Goal: Information Seeking & Learning: Learn about a topic

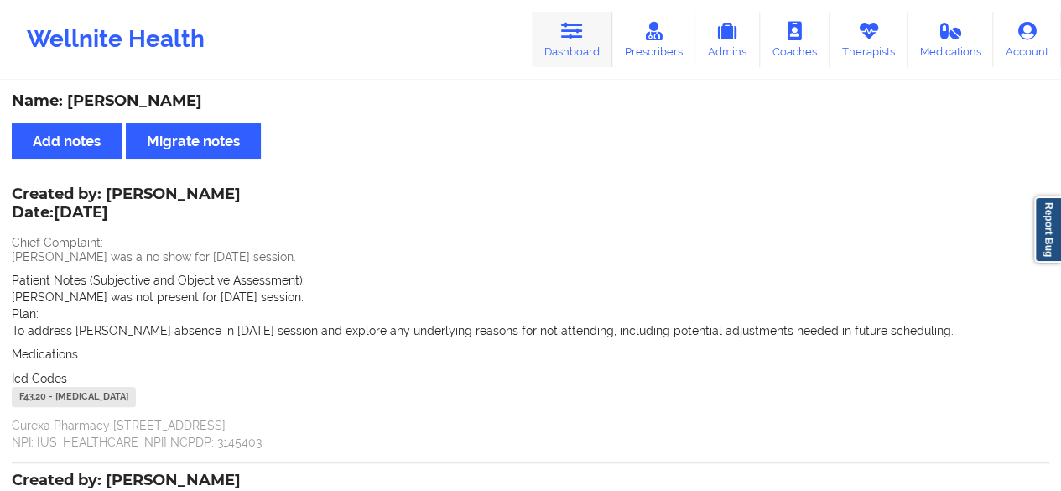
drag, startPoint x: 0, startPoint y: 0, endPoint x: 605, endPoint y: 44, distance: 606.5
click at [605, 44] on link "Dashboard" at bounding box center [572, 39] width 81 height 55
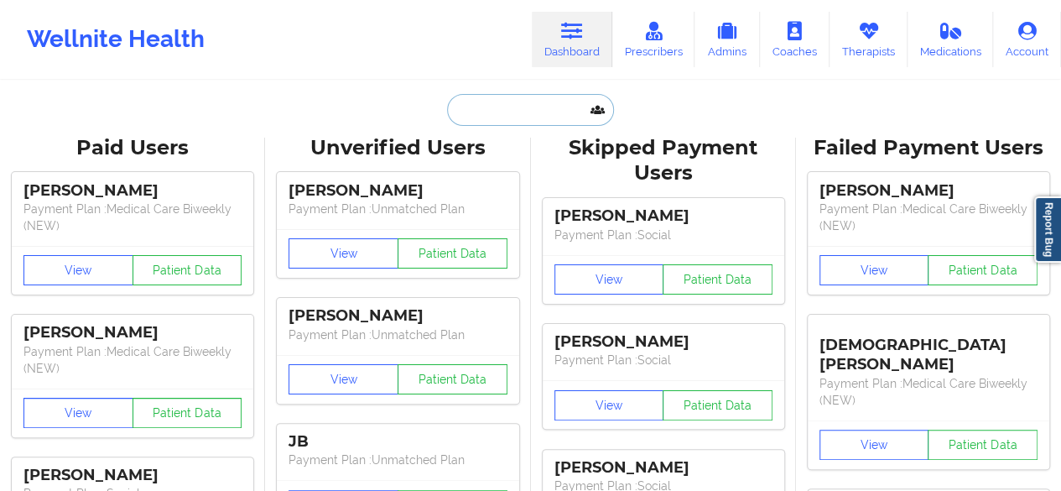
click at [530, 98] on input "text" at bounding box center [530, 110] width 166 height 32
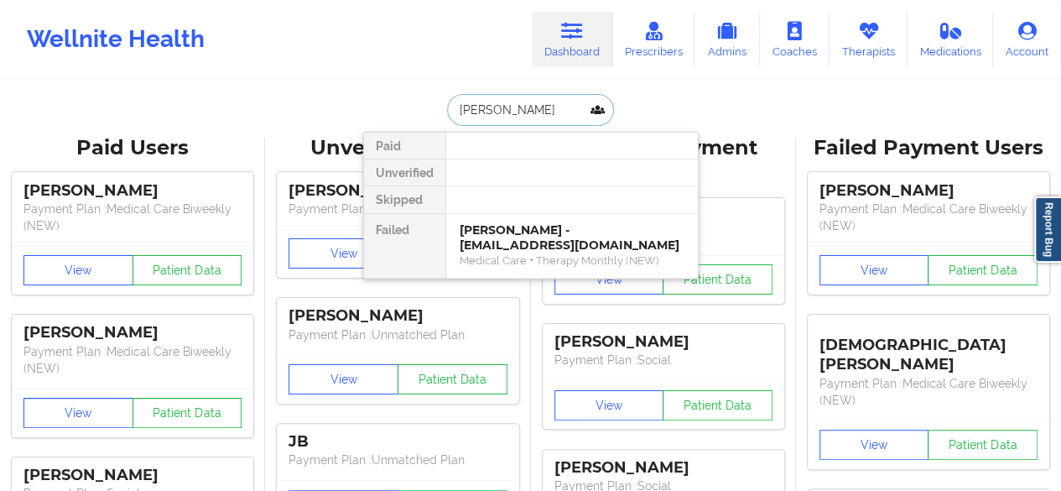
type input "[PERSON_NAME]"
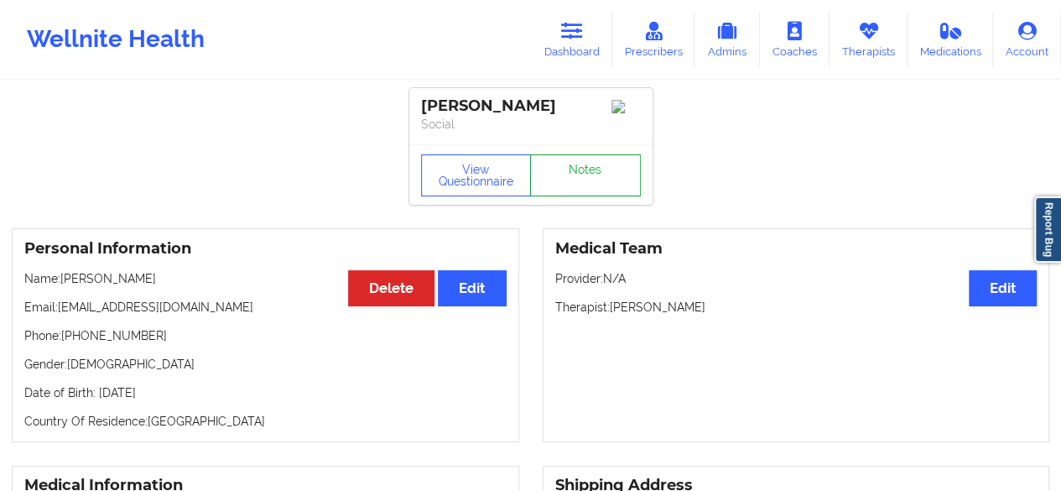
click at [586, 196] on link "Notes" at bounding box center [585, 175] width 111 height 42
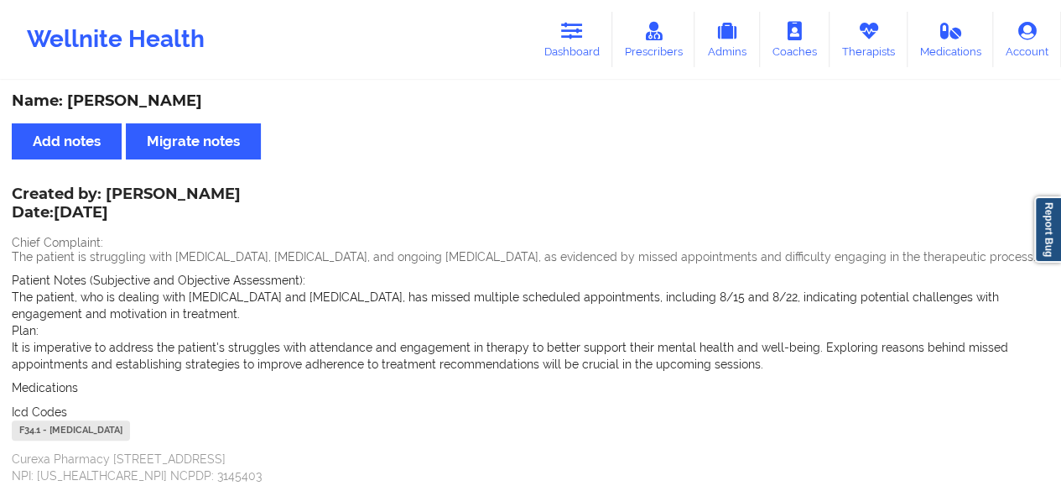
click at [352, 309] on p "The patient, who is dealing with [MEDICAL_DATA] and [MEDICAL_DATA], has missed …" at bounding box center [531, 306] width 1038 height 34
